Goal: Task Accomplishment & Management: Use online tool/utility

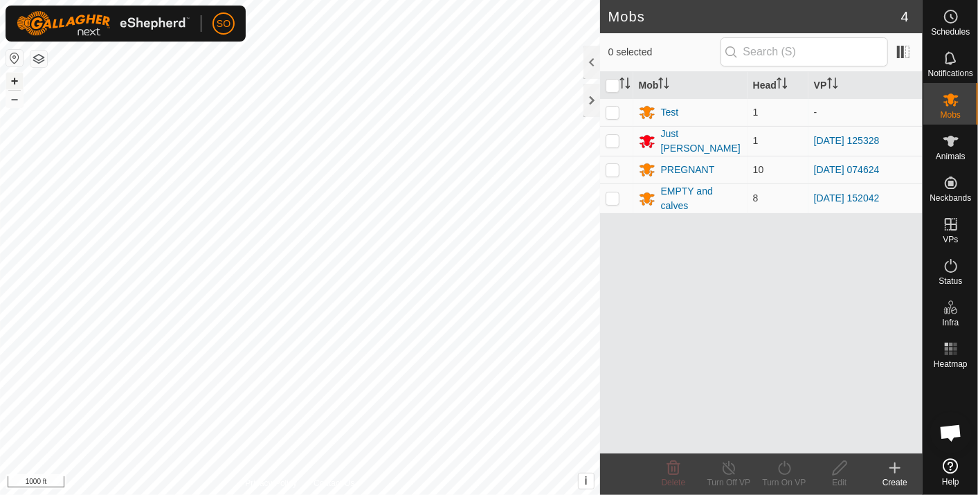
click at [10, 78] on button "+" at bounding box center [14, 81] width 17 height 17
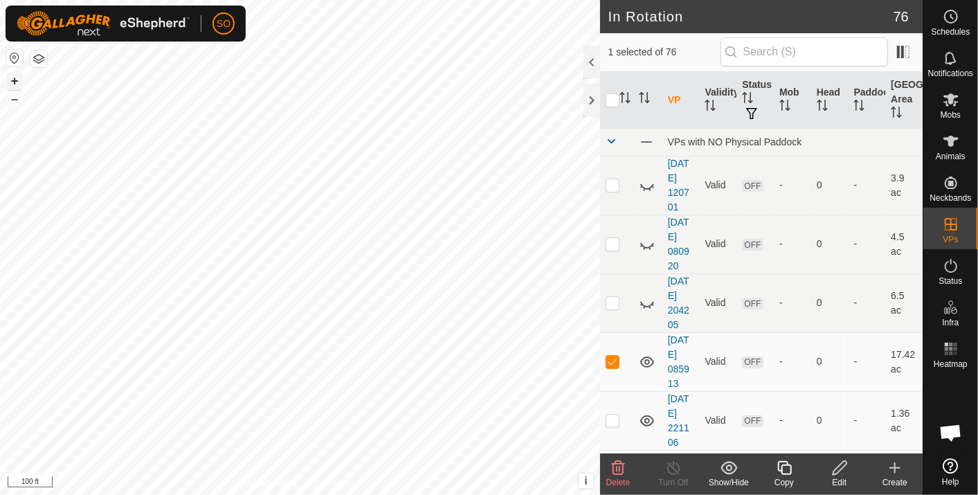
checkbox input "false"
checkbox input "true"
click at [953, 16] on icon at bounding box center [951, 16] width 17 height 17
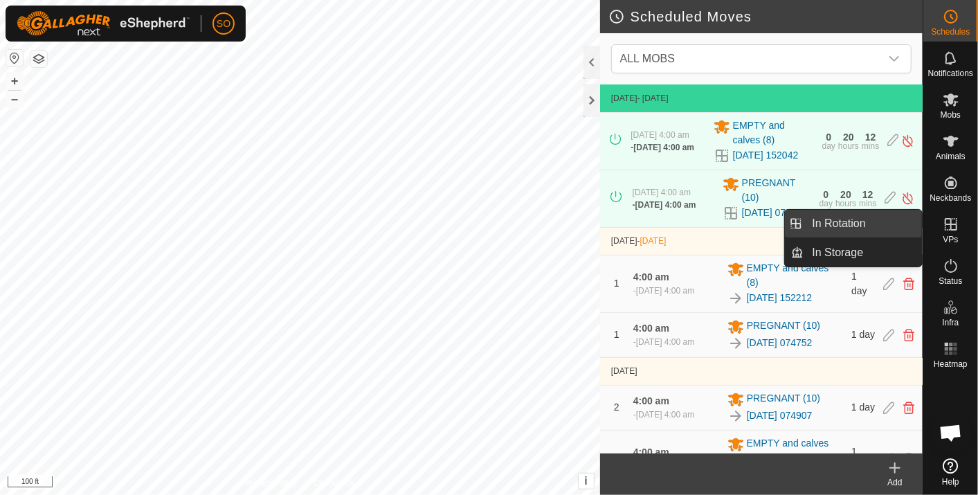
click at [880, 222] on link "In Rotation" at bounding box center [863, 224] width 118 height 28
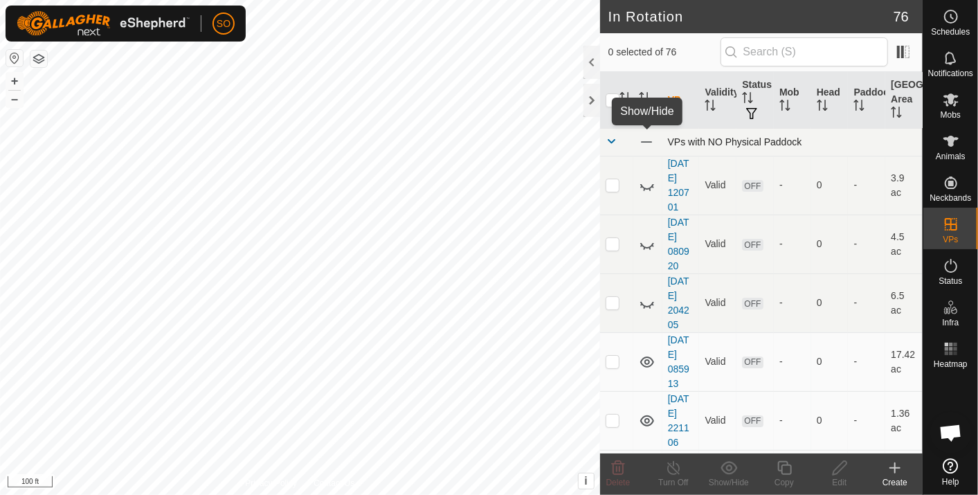
click at [647, 140] on span at bounding box center [646, 141] width 15 height 15
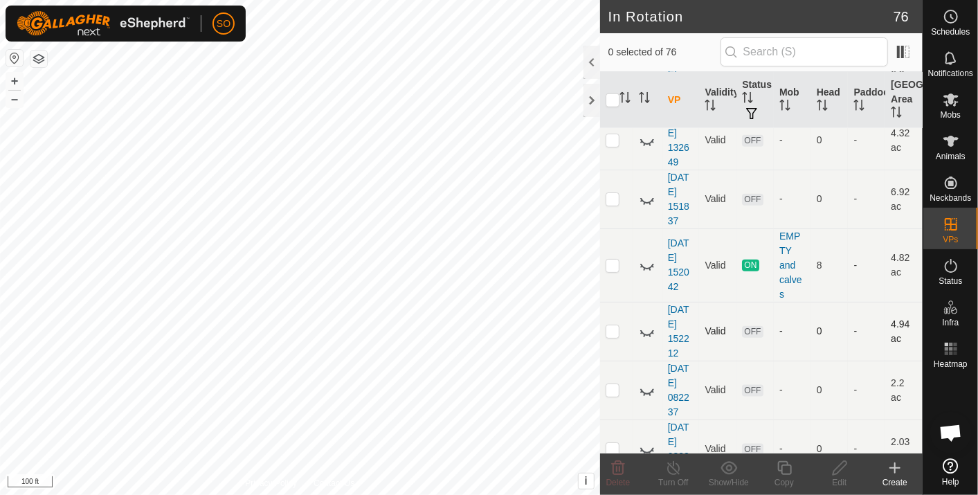
scroll to position [3766, 0]
click at [653, 258] on icon at bounding box center [647, 266] width 17 height 17
click at [646, 260] on icon at bounding box center [647, 265] width 14 height 11
click at [642, 258] on icon at bounding box center [647, 266] width 17 height 17
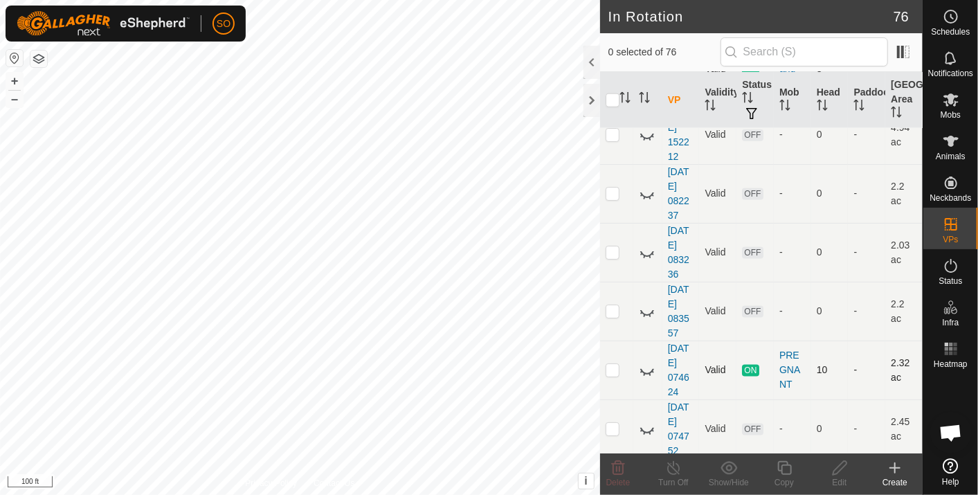
click at [644, 362] on icon at bounding box center [647, 370] width 17 height 17
click at [14, 78] on button "+" at bounding box center [14, 81] width 17 height 17
click at [12, 98] on button "–" at bounding box center [14, 99] width 17 height 17
click at [587, 95] on div at bounding box center [592, 100] width 17 height 33
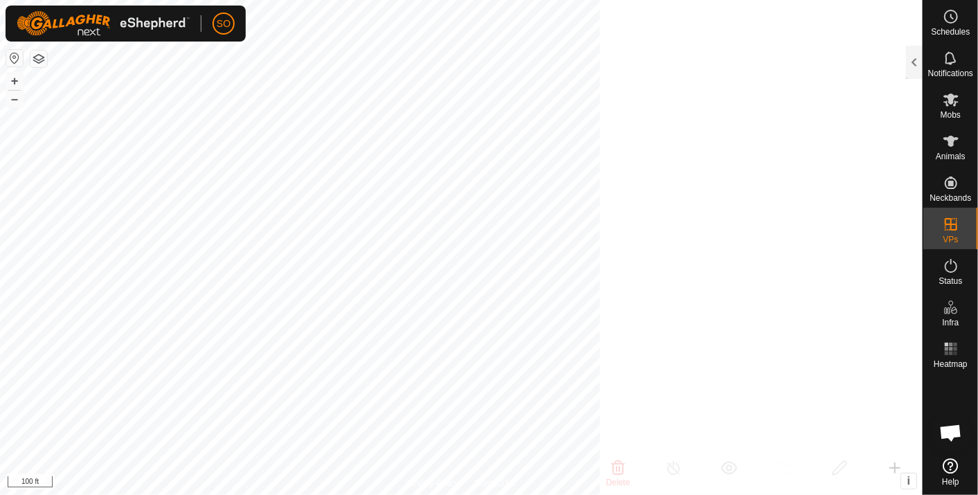
scroll to position [15544, 0]
click at [11, 96] on button "–" at bounding box center [14, 99] width 17 height 17
